Goal: Transaction & Acquisition: Subscribe to service/newsletter

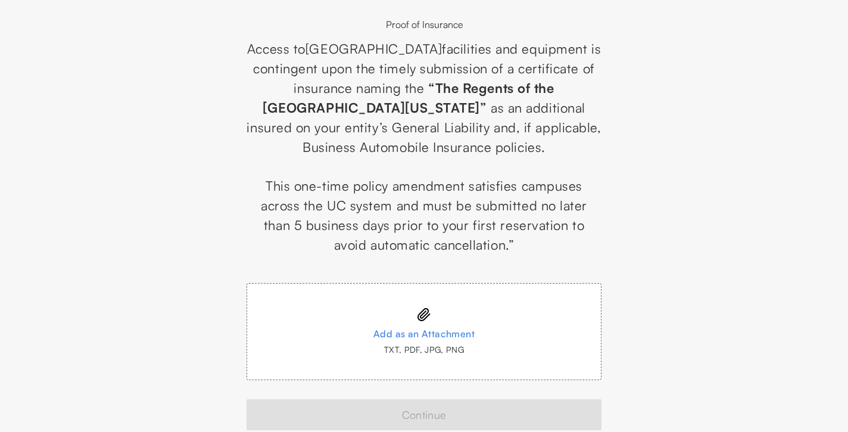
scroll to position [64, 0]
click at [419, 308] on icon at bounding box center [424, 314] width 14 height 14
click at [0, 0] on input "Add as an Attachment TXT, PDF, JPG, PNG" at bounding box center [0, 0] width 0 height 0
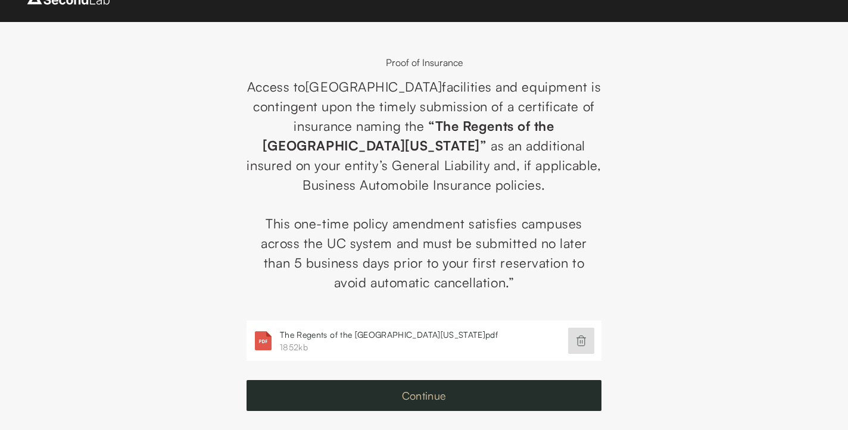
scroll to position [26, 0]
click at [427, 397] on button "Continue" at bounding box center [423, 395] width 355 height 31
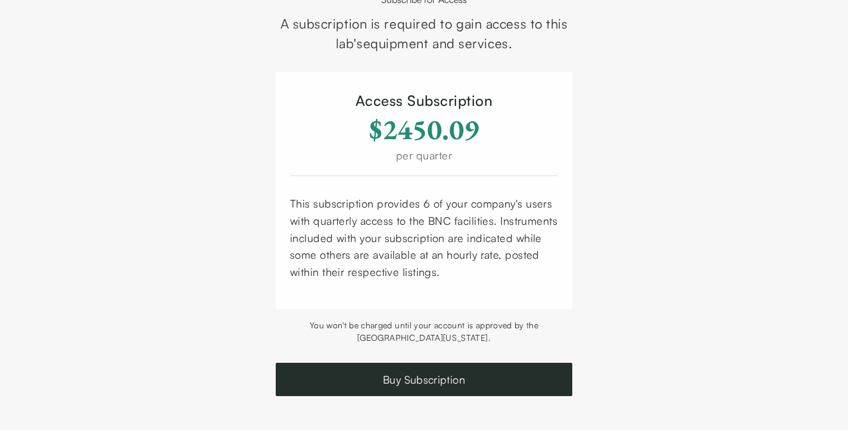
scroll to position [90, 0]
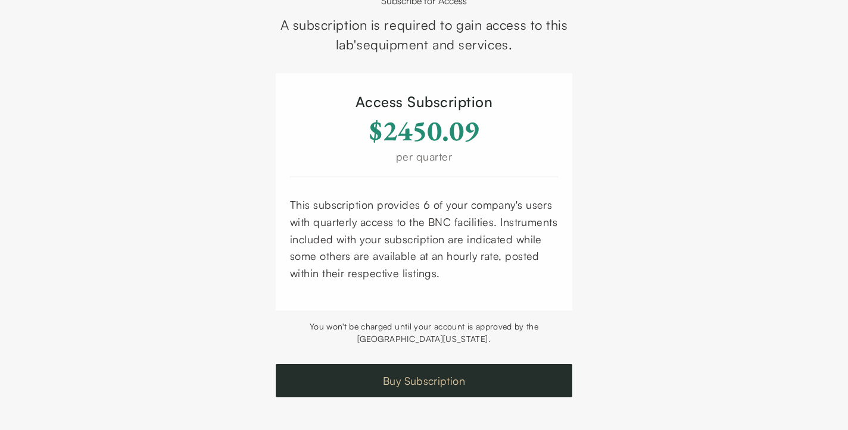
click at [425, 379] on button "Buy Subscription" at bounding box center [424, 380] width 296 height 33
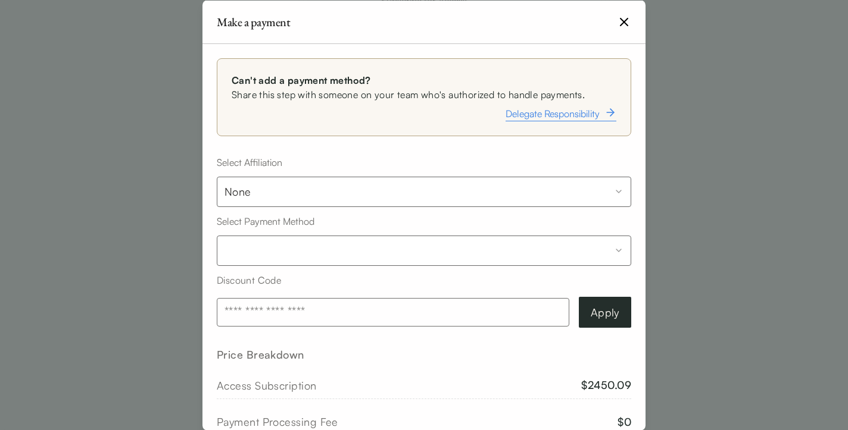
scroll to position [0, 0]
click at [540, 116] on span "Delegate Responsibility" at bounding box center [552, 113] width 94 height 14
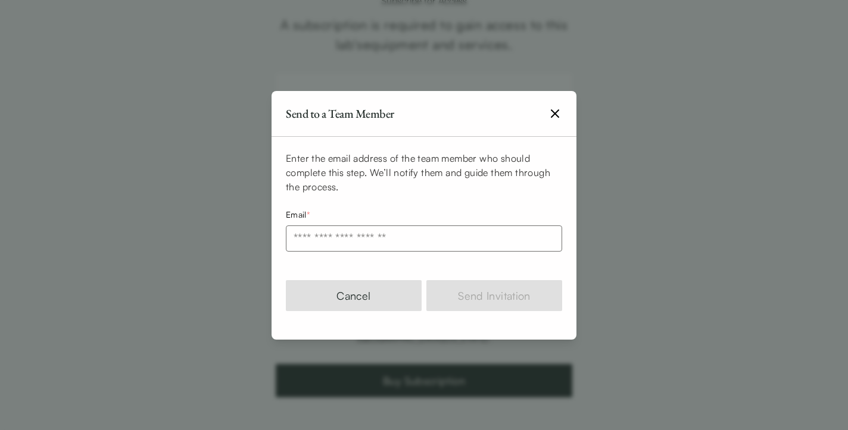
click at [374, 243] on input "email" at bounding box center [424, 239] width 276 height 26
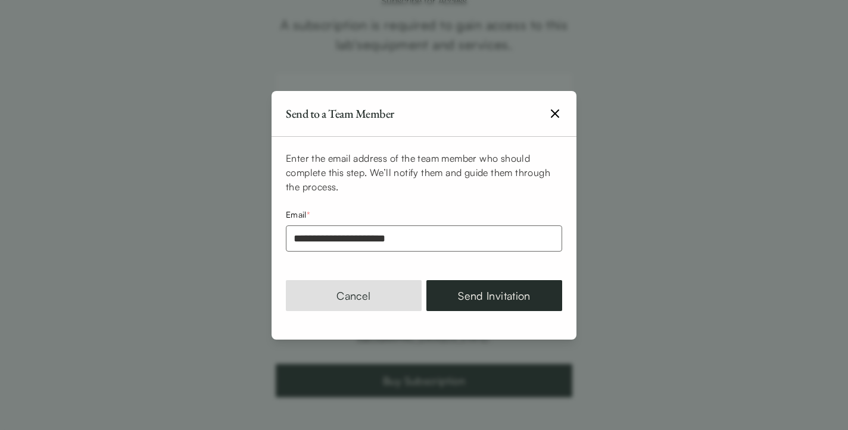
scroll to position [89, 0]
type input "**********"
click at [366, 299] on button "Cancel" at bounding box center [354, 295] width 136 height 31
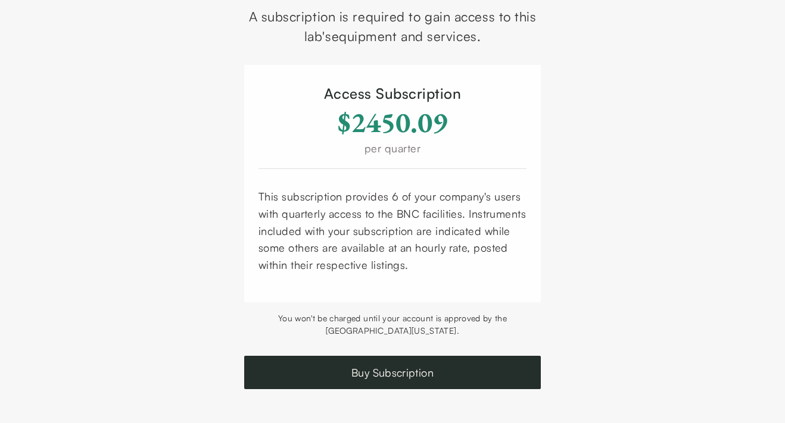
scroll to position [97, 0]
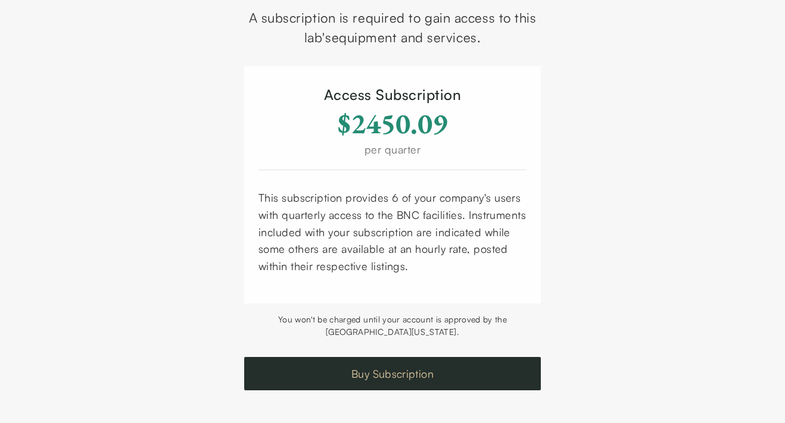
click at [431, 358] on button "Buy Subscription" at bounding box center [392, 373] width 296 height 33
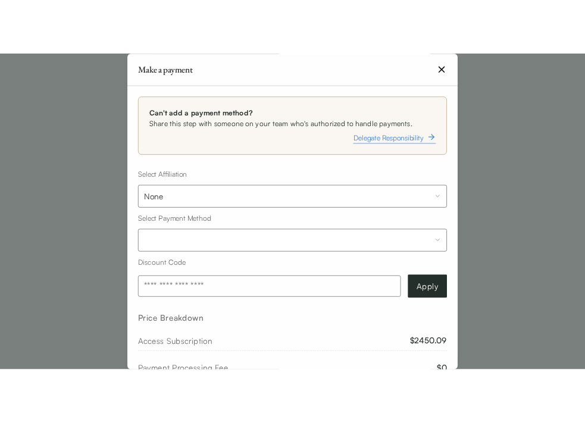
scroll to position [0, 0]
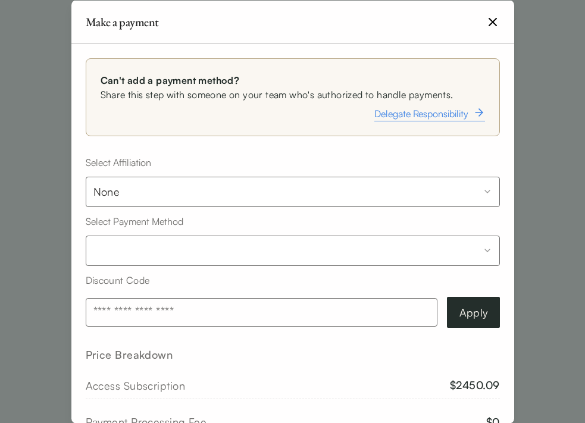
click at [489, 19] on icon "button" at bounding box center [493, 21] width 14 height 14
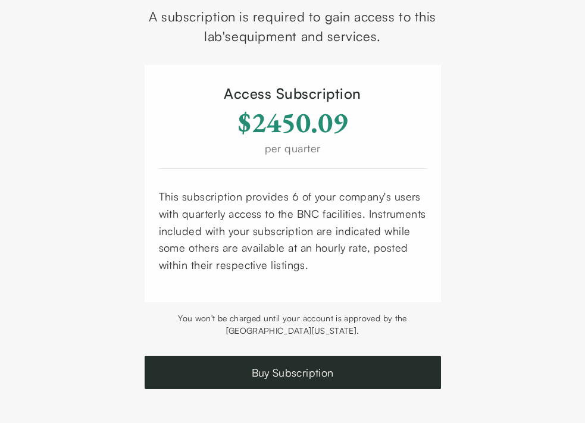
scroll to position [97, 0]
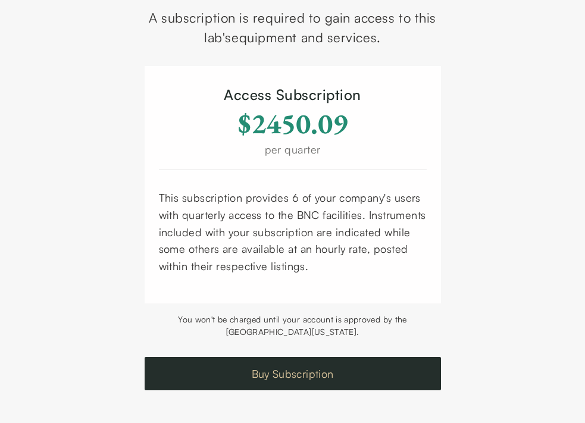
click at [279, 365] on button "Buy Subscription" at bounding box center [293, 373] width 296 height 33
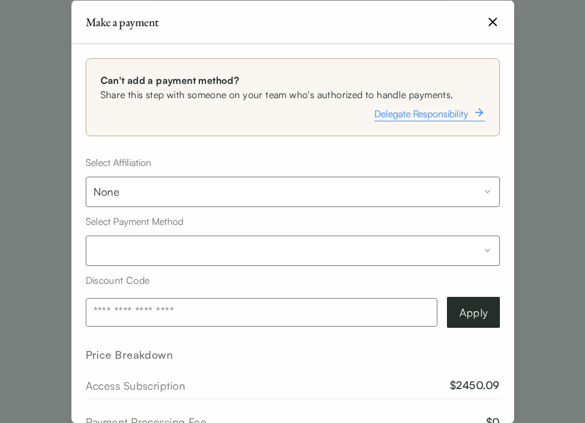
click at [429, 107] on span "Delegate Responsibility" at bounding box center [421, 113] width 94 height 14
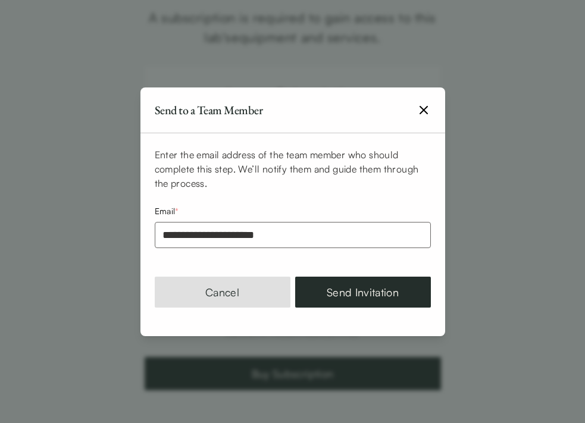
click at [100, 126] on div at bounding box center [292, 211] width 585 height 423
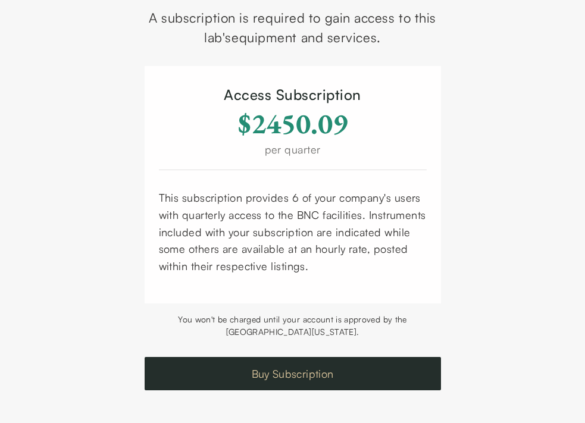
click at [291, 367] on button "Buy Subscription" at bounding box center [293, 373] width 296 height 33
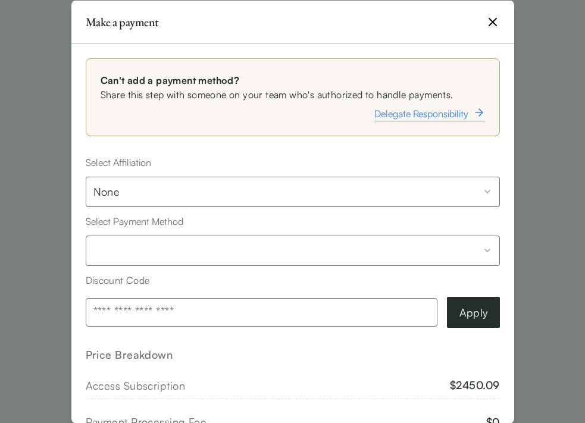
click at [445, 114] on span "Delegate Responsibility" at bounding box center [421, 113] width 94 height 14
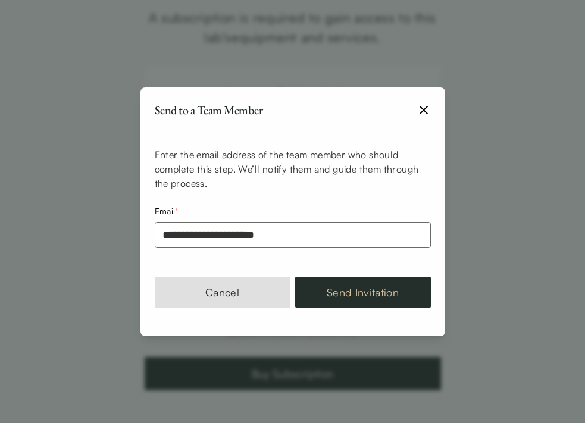
click at [360, 302] on button "Send Invitation" at bounding box center [363, 292] width 136 height 31
